Goal: Task Accomplishment & Management: Manage account settings

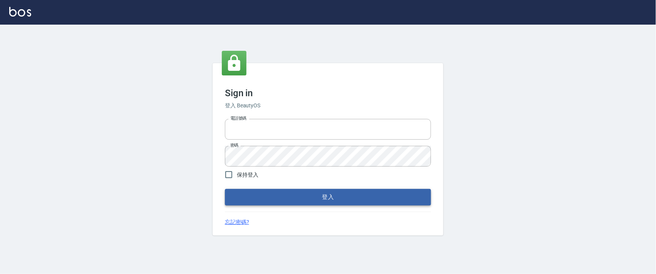
type input "0927987640"
drag, startPoint x: 341, startPoint y: 197, endPoint x: 376, endPoint y: 177, distance: 40.0
click at [341, 197] on button "登入" at bounding box center [328, 197] width 206 height 16
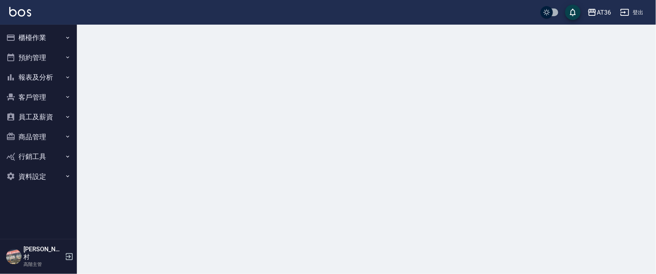
click at [27, 40] on button "櫃檯作業" at bounding box center [38, 38] width 71 height 20
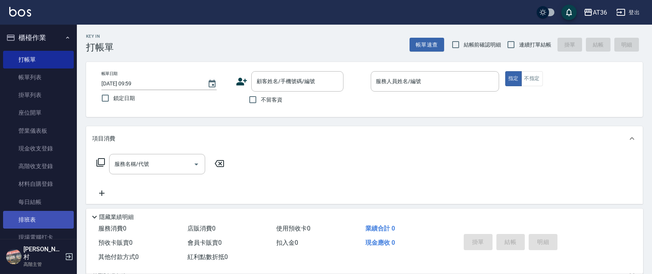
click at [23, 218] on link "排班表" at bounding box center [38, 220] width 71 height 18
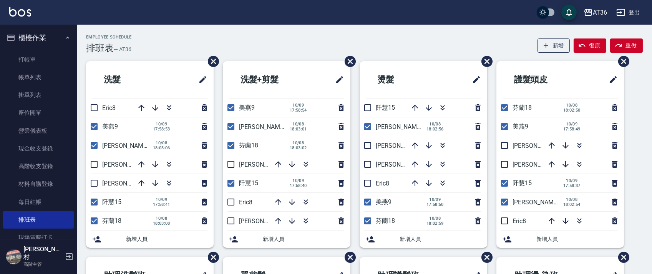
drag, startPoint x: 92, startPoint y: 108, endPoint x: 86, endPoint y: 111, distance: 6.2
click at [92, 108] on input "checkbox" at bounding box center [94, 108] width 16 height 16
checkbox input "true"
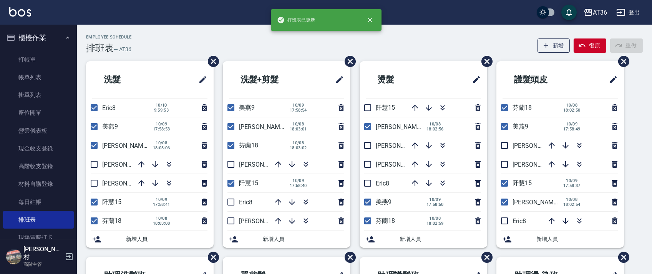
drag, startPoint x: 96, startPoint y: 125, endPoint x: 95, endPoint y: 150, distance: 25.0
click at [95, 126] on input "checkbox" at bounding box center [94, 126] width 16 height 16
checkbox input "false"
click at [93, 144] on input "checkbox" at bounding box center [94, 145] width 16 height 16
checkbox input "false"
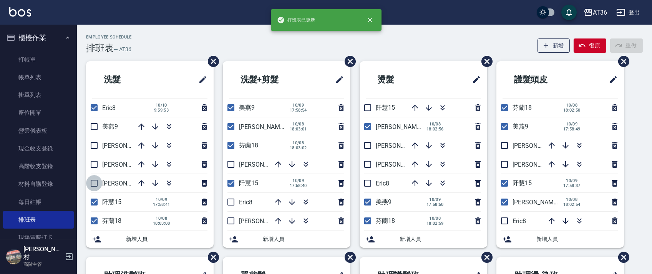
click at [92, 185] on input "checkbox" at bounding box center [94, 183] width 16 height 16
checkbox input "true"
drag, startPoint x: 90, startPoint y: 198, endPoint x: 85, endPoint y: 188, distance: 11.4
click at [90, 199] on input "checkbox" at bounding box center [94, 202] width 16 height 16
checkbox input "false"
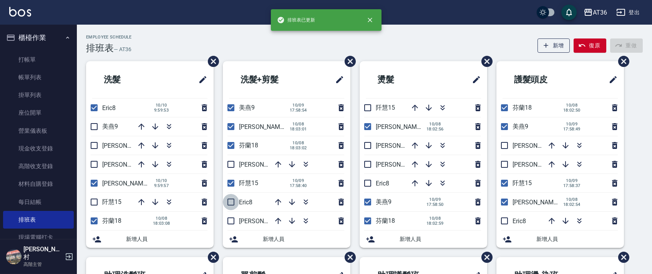
click at [230, 199] on input "checkbox" at bounding box center [231, 202] width 16 height 16
checkbox input "true"
click at [229, 183] on input "checkbox" at bounding box center [231, 183] width 16 height 16
checkbox input "false"
click at [231, 125] on input "checkbox" at bounding box center [231, 126] width 16 height 16
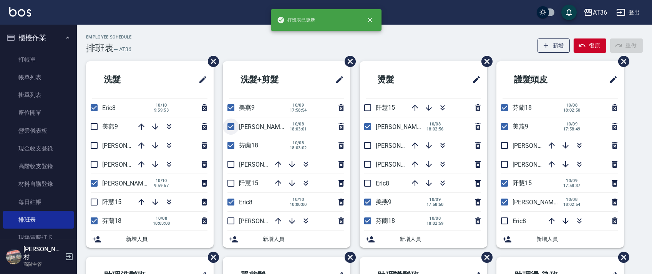
checkbox input "false"
click at [229, 107] on input "checkbox" at bounding box center [231, 108] width 16 height 16
checkbox input "false"
click at [234, 220] on input "checkbox" at bounding box center [231, 221] width 16 height 16
checkbox input "true"
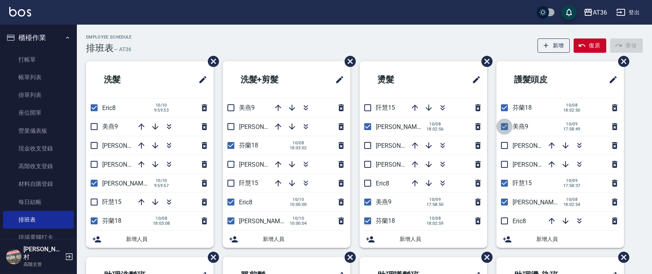
click at [502, 127] on input "checkbox" at bounding box center [505, 126] width 16 height 16
checkbox input "false"
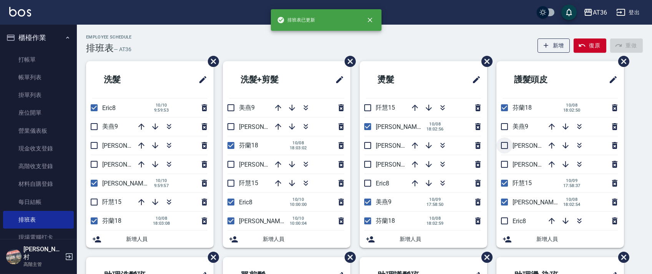
click at [503, 145] on input "checkbox" at bounding box center [505, 145] width 16 height 16
checkbox input "true"
click at [501, 183] on input "checkbox" at bounding box center [505, 183] width 16 height 16
checkbox input "false"
click at [502, 204] on input "checkbox" at bounding box center [505, 202] width 16 height 16
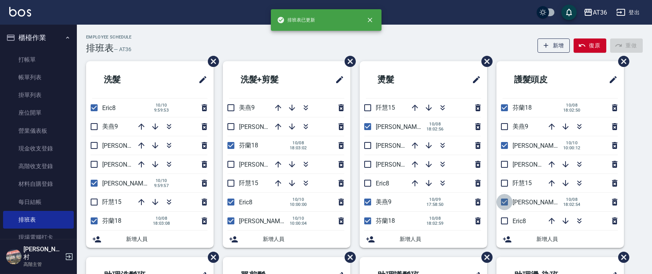
checkbox input "false"
click at [505, 223] on input "checkbox" at bounding box center [505, 221] width 16 height 16
checkbox input "true"
click at [369, 148] on input "checkbox" at bounding box center [368, 145] width 16 height 16
checkbox input "true"
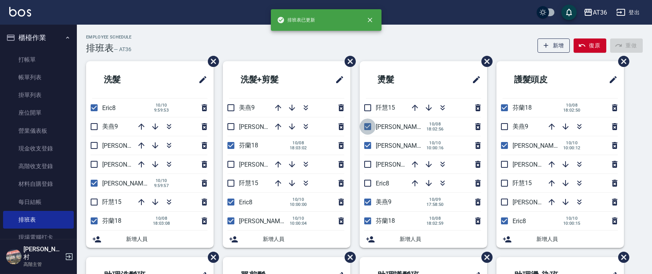
click at [367, 126] on input "checkbox" at bounding box center [368, 126] width 16 height 16
checkbox input "false"
click at [368, 184] on input "checkbox" at bounding box center [368, 183] width 16 height 16
checkbox input "true"
click at [367, 203] on input "checkbox" at bounding box center [368, 202] width 16 height 16
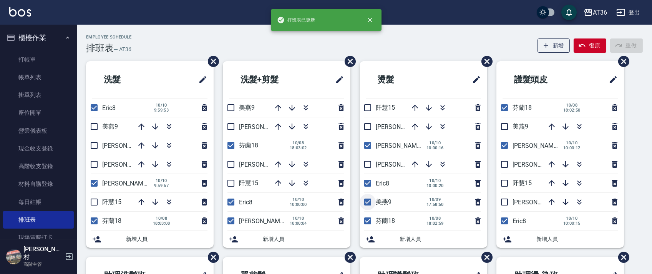
checkbox input "false"
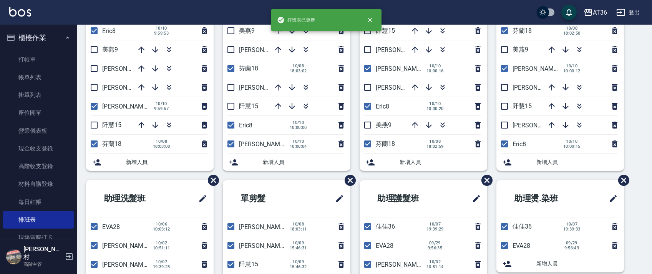
scroll to position [182, 0]
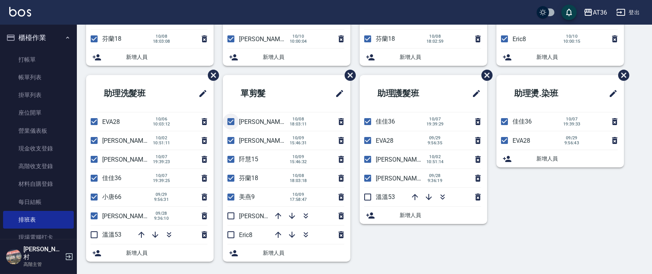
click at [230, 125] on input "checkbox" at bounding box center [231, 121] width 16 height 16
checkbox input "false"
click at [229, 143] on input "checkbox" at bounding box center [231, 140] width 16 height 16
checkbox input "false"
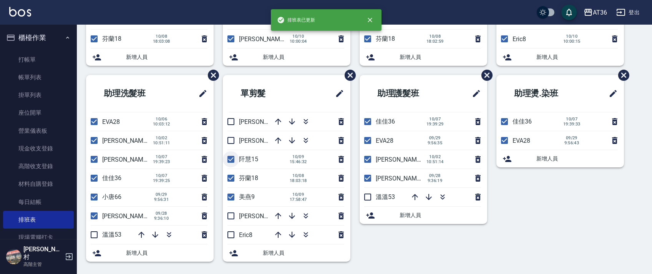
click at [230, 159] on input "checkbox" at bounding box center [231, 159] width 16 height 16
checkbox input "false"
drag, startPoint x: 230, startPoint y: 198, endPoint x: 241, endPoint y: 201, distance: 11.6
click at [231, 198] on input "checkbox" at bounding box center [231, 197] width 16 height 16
checkbox input "false"
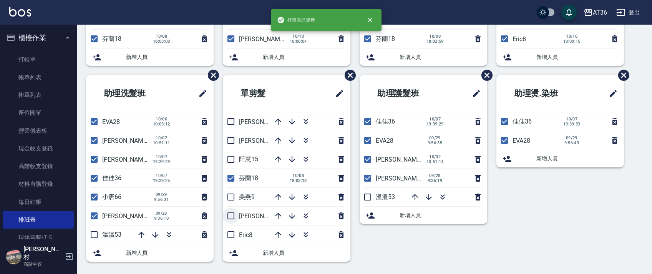
click at [234, 215] on input "checkbox" at bounding box center [231, 216] width 16 height 16
checkbox input "true"
click at [229, 234] on input "checkbox" at bounding box center [231, 234] width 16 height 16
checkbox input "true"
click at [94, 160] on input "checkbox" at bounding box center [94, 159] width 16 height 16
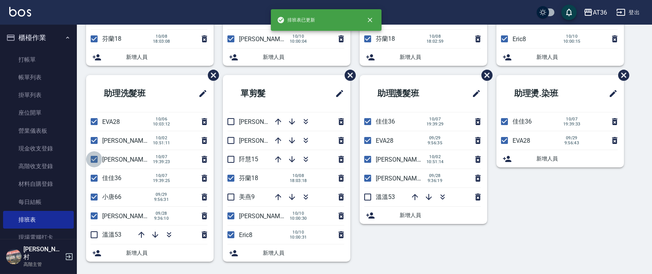
checkbox input "false"
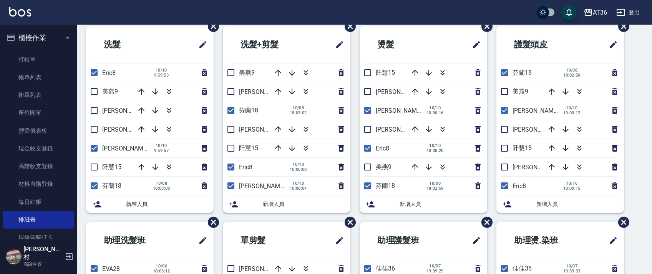
scroll to position [0, 0]
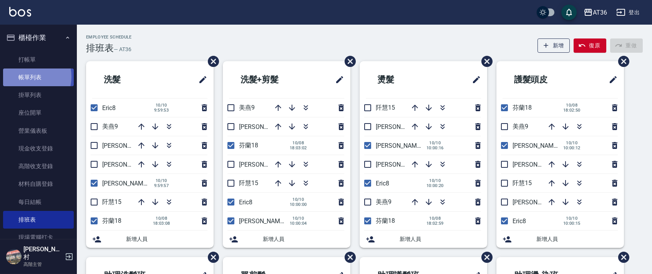
click at [27, 76] on link "帳單列表" at bounding box center [38, 77] width 71 height 18
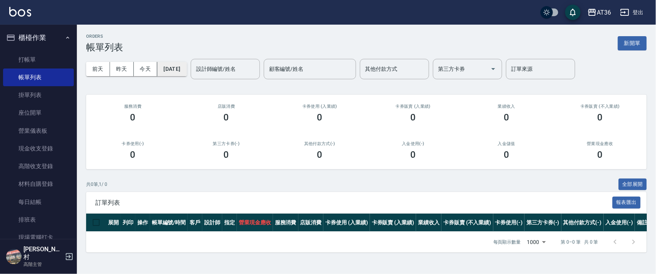
click at [186, 71] on button "[DATE]" at bounding box center [171, 69] width 29 height 14
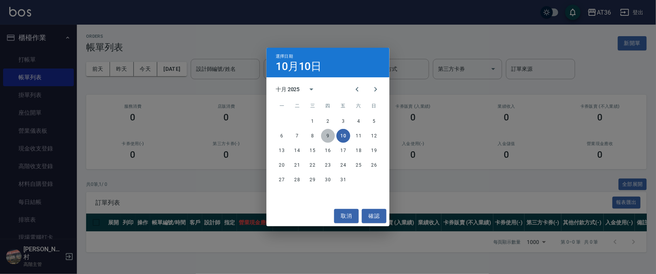
click at [328, 136] on button "9" at bounding box center [328, 136] width 14 height 14
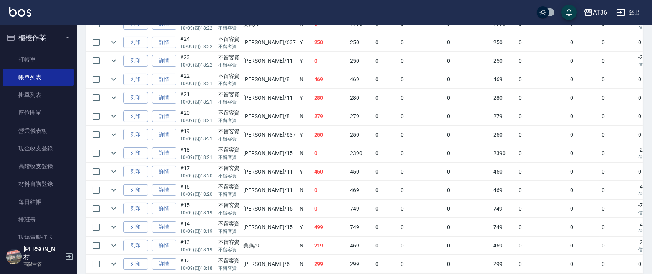
scroll to position [307, 0]
click at [161, 209] on link "詳情" at bounding box center [164, 210] width 25 height 12
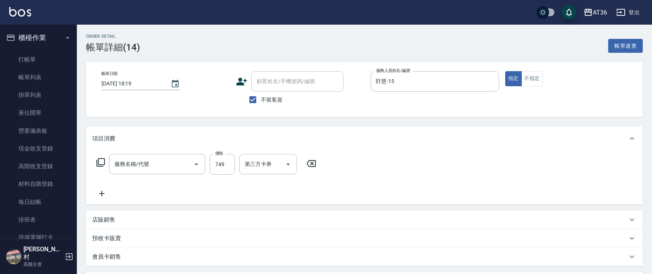
type input "[DATE] 18:19"
checkbox input "true"
type input "阡慧-15"
type input "頭皮活動999(900)"
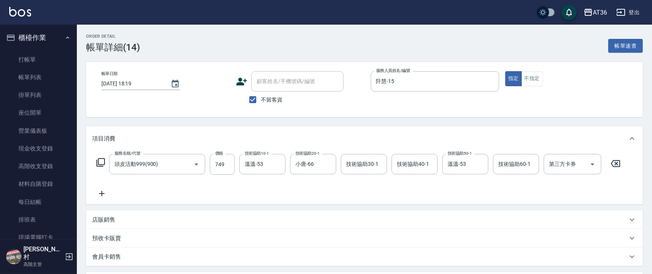
scroll to position [168, 0]
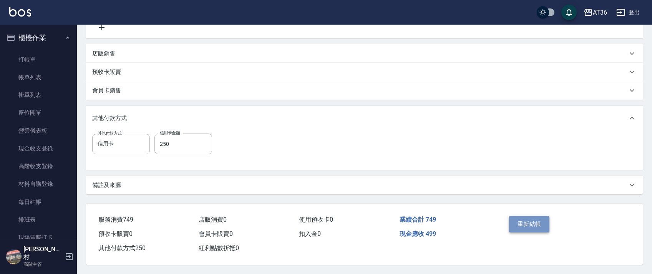
click at [538, 223] on button "重新結帳" at bounding box center [529, 224] width 41 height 16
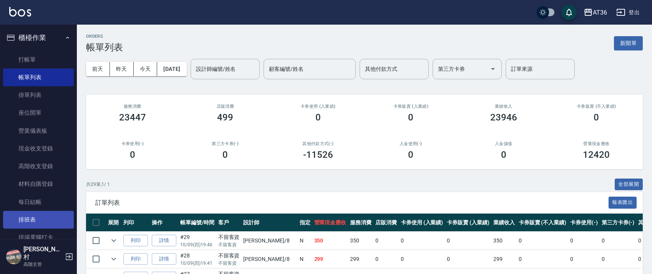
click at [48, 220] on link "排班表" at bounding box center [38, 220] width 71 height 18
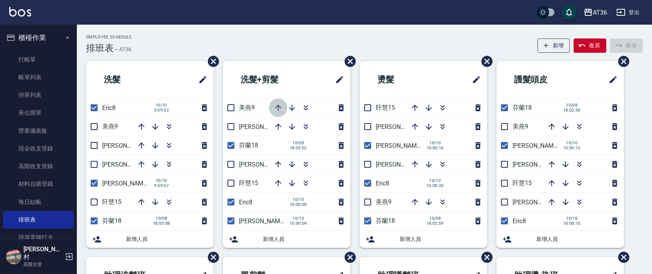
click at [280, 108] on icon "button" at bounding box center [278, 107] width 9 height 9
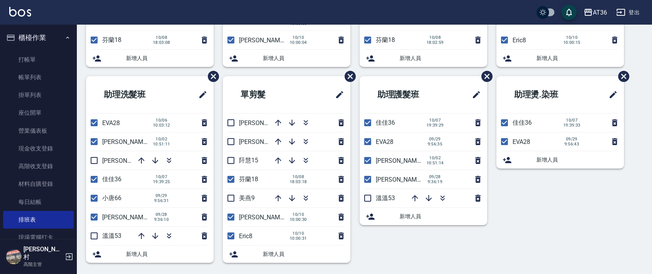
scroll to position [182, 0]
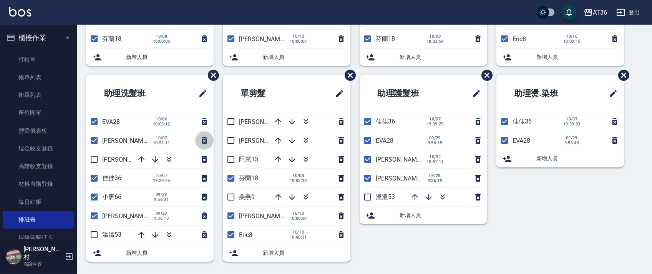
click at [203, 140] on icon "button" at bounding box center [204, 140] width 9 height 9
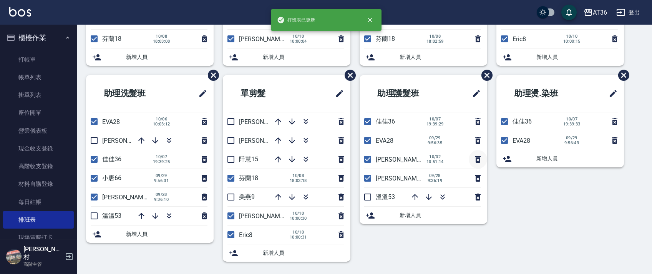
click at [478, 159] on icon "button" at bounding box center [477, 159] width 5 height 7
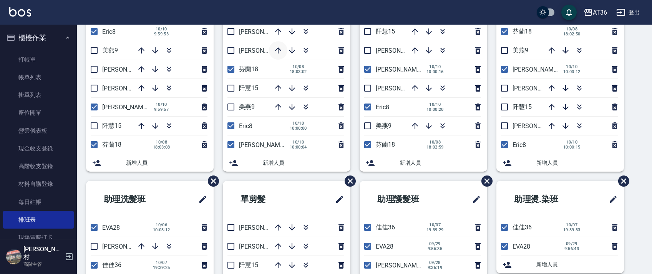
scroll to position [0, 0]
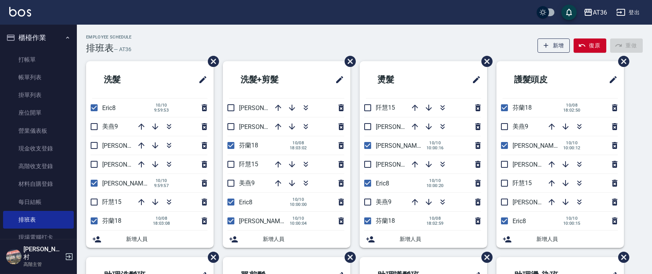
click at [269, 48] on div "Employee Schedule 排班表 — AT36 新增 復原 重做" at bounding box center [364, 44] width 557 height 19
click at [505, 145] on input "checkbox" at bounding box center [505, 145] width 16 height 16
checkbox input "false"
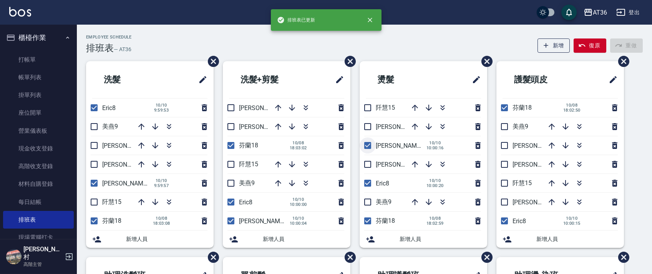
click at [367, 145] on input "checkbox" at bounding box center [368, 145] width 16 height 16
checkbox input "false"
click at [229, 219] on input "checkbox" at bounding box center [231, 221] width 16 height 16
checkbox input "false"
click at [92, 185] on input "checkbox" at bounding box center [94, 183] width 16 height 16
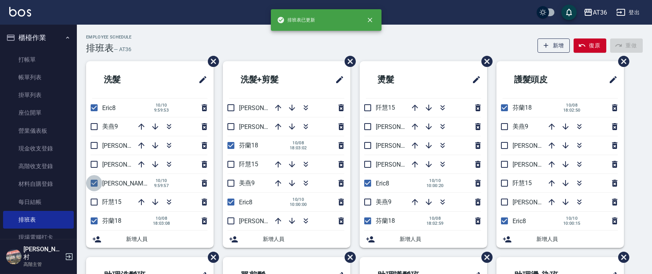
checkbox input "false"
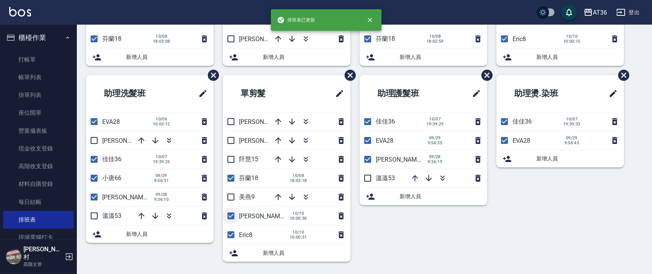
click at [232, 217] on input "checkbox" at bounding box center [231, 216] width 16 height 16
checkbox input "false"
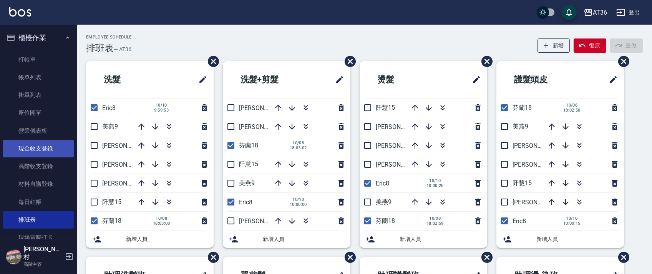
click at [32, 152] on link "現金收支登錄" at bounding box center [38, 149] width 71 height 18
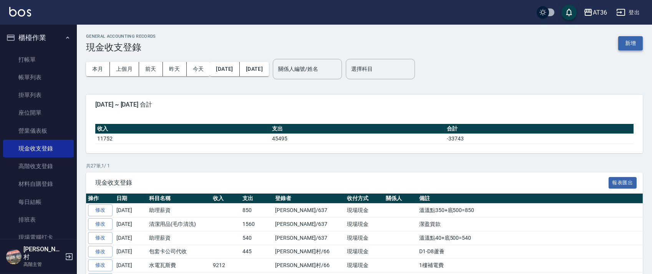
click at [628, 44] on button "新增" at bounding box center [630, 43] width 25 height 14
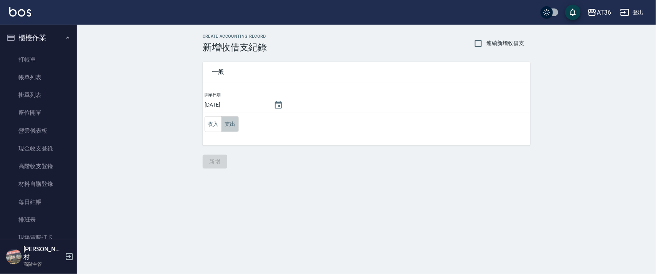
click at [225, 125] on button "支出" at bounding box center [229, 124] width 17 height 16
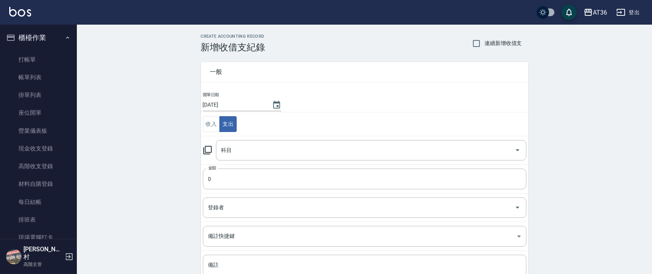
click at [226, 150] on div "科目 科目" at bounding box center [371, 150] width 311 height 20
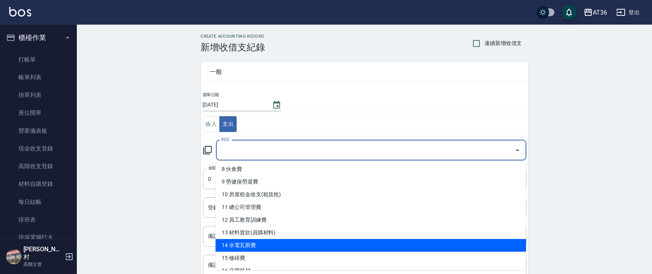
scroll to position [51, 0]
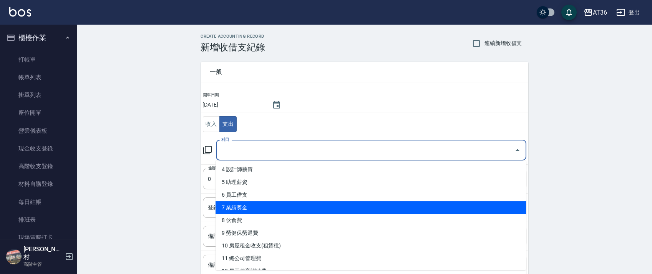
click at [267, 204] on li "7 業績獎金" at bounding box center [371, 207] width 311 height 13
type input "7 業績獎金"
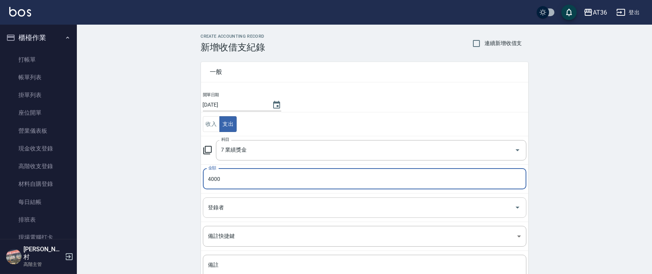
type input "4000"
click at [214, 212] on input "登錄者" at bounding box center [358, 207] width 305 height 13
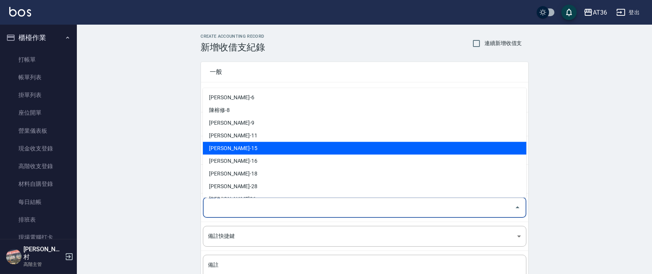
scroll to position [125, 0]
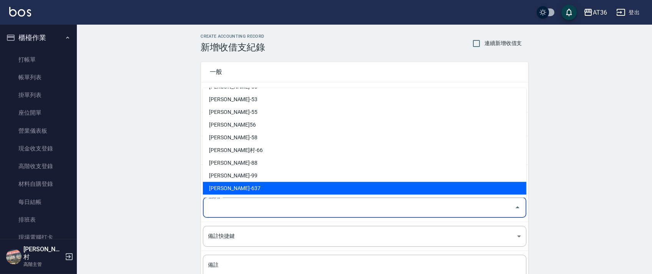
click at [225, 188] on li "[PERSON_NAME]-637" at bounding box center [365, 188] width 324 height 13
type input "[PERSON_NAME]-637"
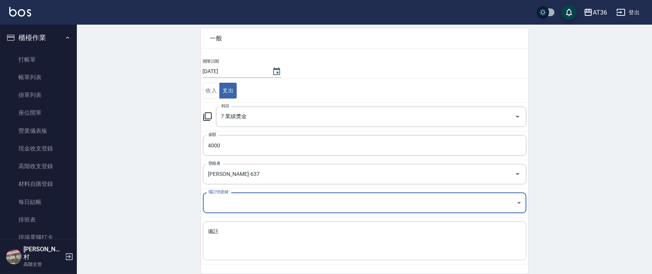
scroll to position [65, 0]
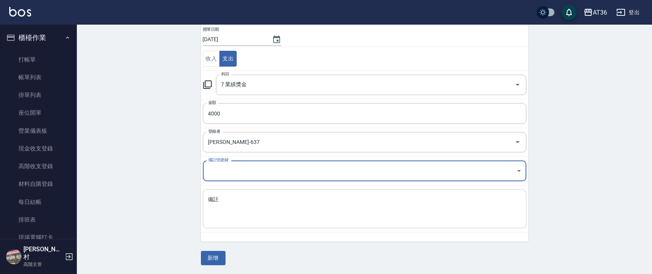
click at [222, 209] on textarea "備註" at bounding box center [364, 209] width 313 height 26
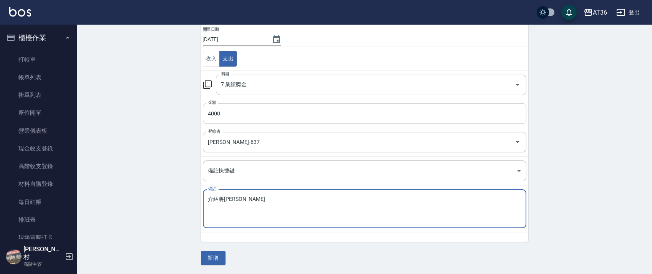
type textarea "介紹將[PERSON_NAME]"
click at [224, 39] on input "[DATE]" at bounding box center [233, 39] width 61 height 13
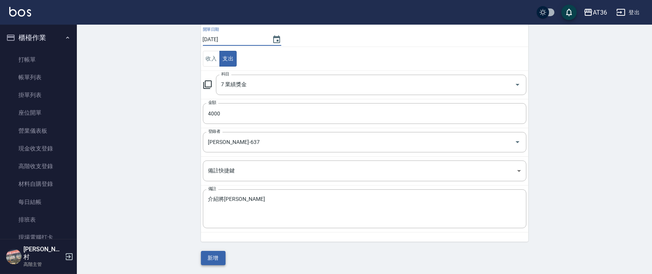
type input "[DATE]"
click at [217, 259] on button "新增" at bounding box center [213, 258] width 25 height 14
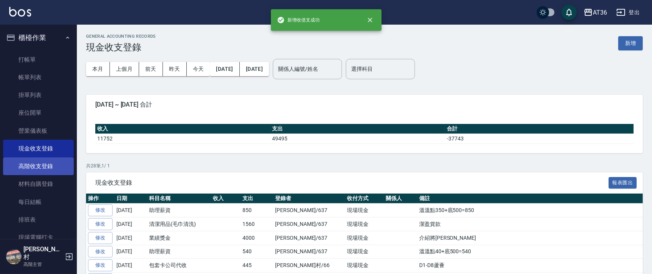
scroll to position [102, 0]
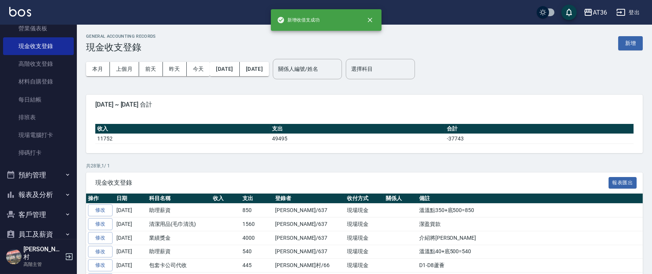
click at [44, 196] on button "報表及分析" at bounding box center [38, 194] width 71 height 20
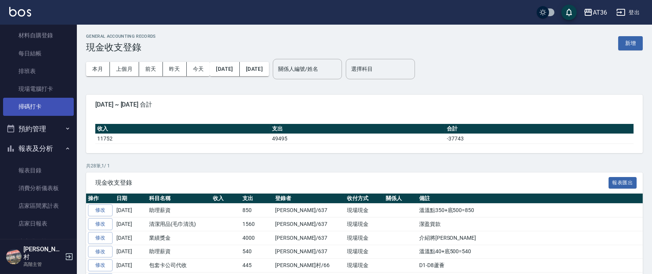
scroll to position [205, 0]
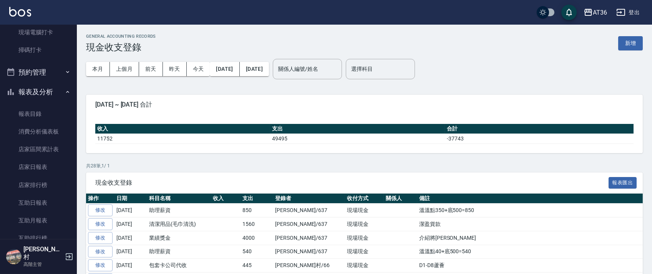
drag, startPoint x: 44, startPoint y: 163, endPoint x: 0, endPoint y: 154, distance: 45.2
click at [45, 163] on link "店家日報表" at bounding box center [38, 167] width 71 height 18
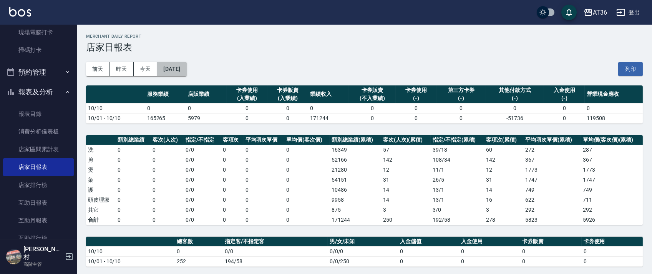
click at [186, 71] on button "[DATE]" at bounding box center [171, 69] width 29 height 14
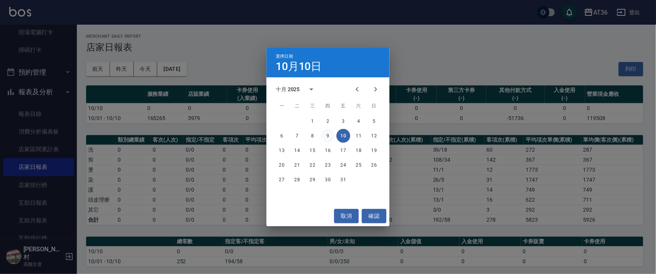
click at [324, 135] on button "9" at bounding box center [328, 136] width 14 height 14
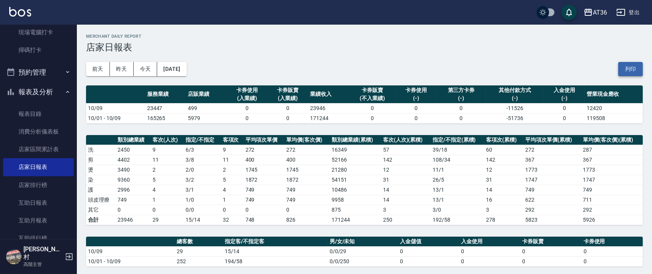
click at [636, 67] on button "列印" at bounding box center [630, 69] width 25 height 14
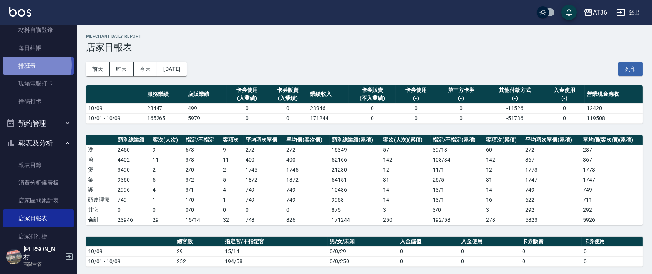
click at [35, 65] on link "排班表" at bounding box center [38, 66] width 71 height 18
